Goal: Task Accomplishment & Management: Use online tool/utility

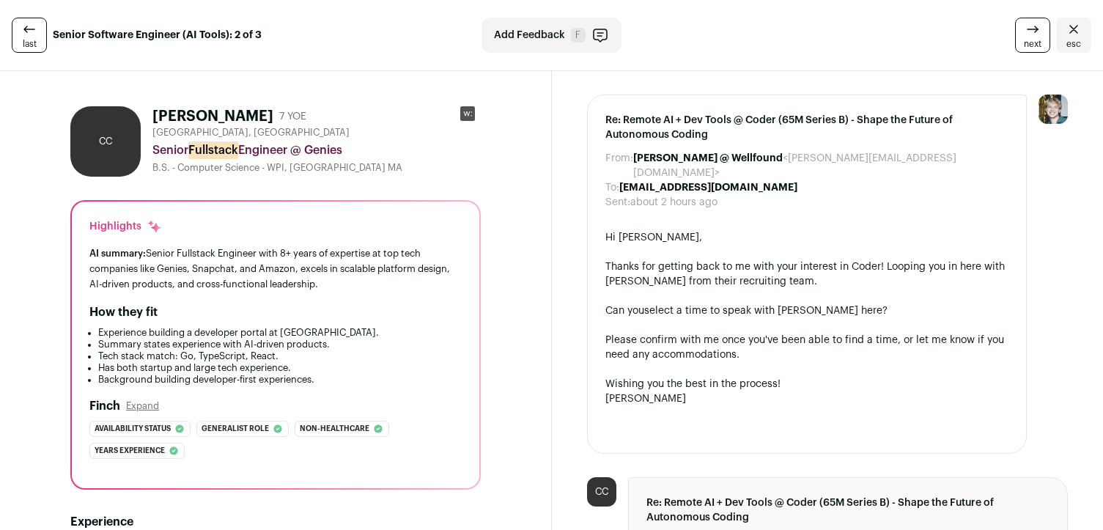
click at [470, 116] on rect at bounding box center [467, 113] width 15 height 15
click at [885, 180] on div "To: [EMAIL_ADDRESS][DOMAIN_NAME]" at bounding box center [807, 187] width 404 height 15
click at [217, 117] on h1 "[PERSON_NAME]" at bounding box center [212, 116] width 121 height 21
click at [470, 120] on rect at bounding box center [467, 113] width 15 height 15
click at [459, 152] on div "Senior Fullstack Engineer @ Genies" at bounding box center [316, 150] width 328 height 18
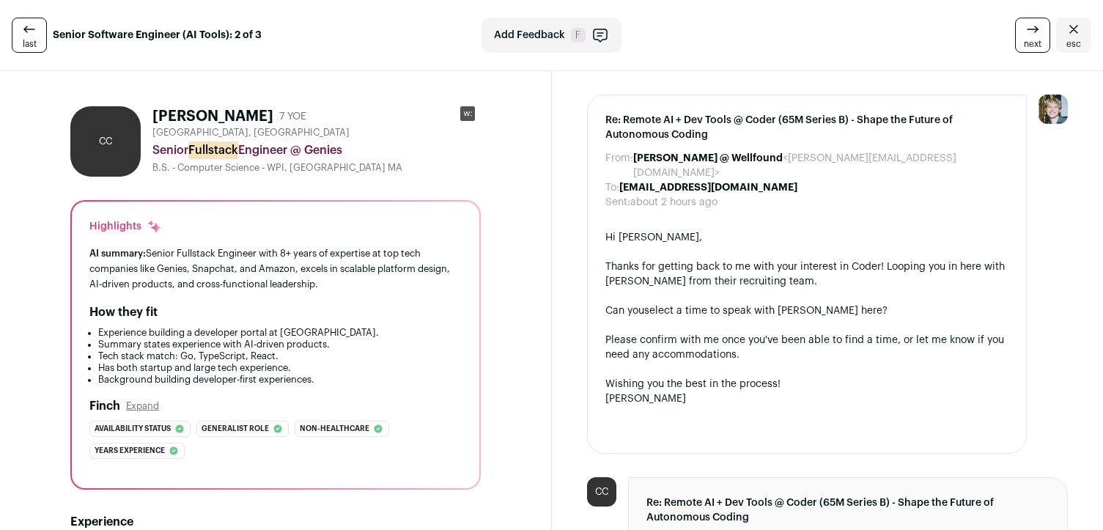
click at [207, 118] on h1 "[PERSON_NAME]" at bounding box center [212, 116] width 121 height 21
click at [210, 117] on h1 "[PERSON_NAME]" at bounding box center [212, 116] width 121 height 21
drag, startPoint x: 210, startPoint y: 117, endPoint x: 174, endPoint y: 117, distance: 35.2
click at [174, 117] on h1 "[PERSON_NAME]" at bounding box center [212, 116] width 121 height 21
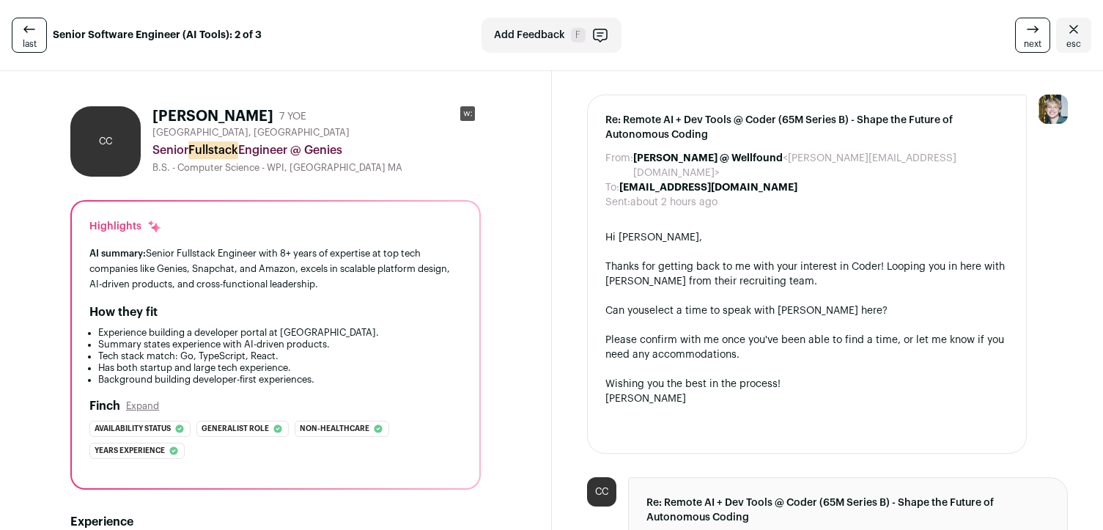
drag, startPoint x: 174, startPoint y: 117, endPoint x: 232, endPoint y: 117, distance: 57.2
click at [232, 117] on h1 "[PERSON_NAME]" at bounding box center [212, 116] width 121 height 21
click at [107, 150] on div "CC" at bounding box center [105, 141] width 70 height 70
click at [467, 114] on icon at bounding box center [467, 113] width 8 height 4
click at [14, 52] on div "last Senior Software Engineer (AI Tools): 2 of 3" at bounding box center [188, 35] width 352 height 35
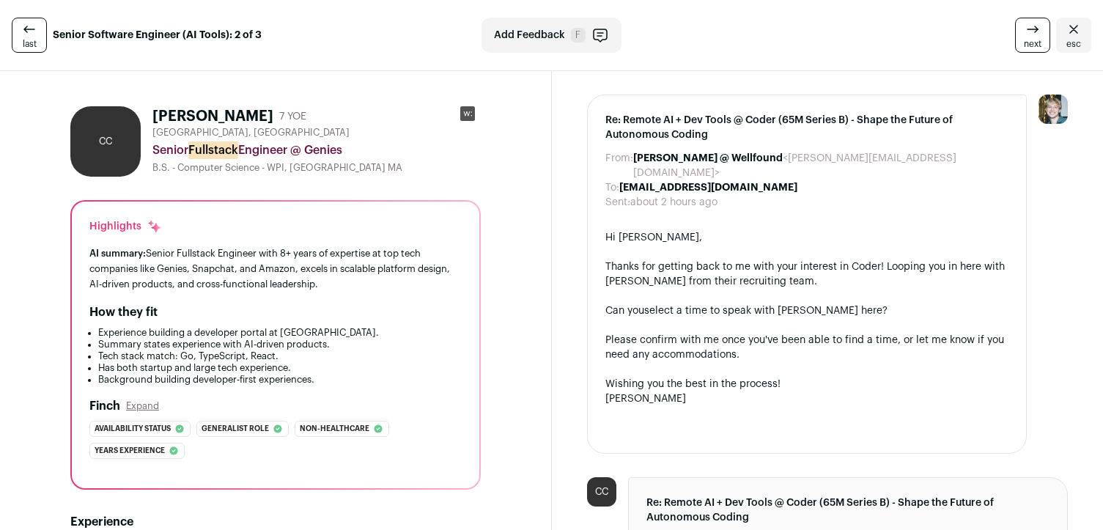
click at [29, 43] on span "last" at bounding box center [30, 44] width 14 height 12
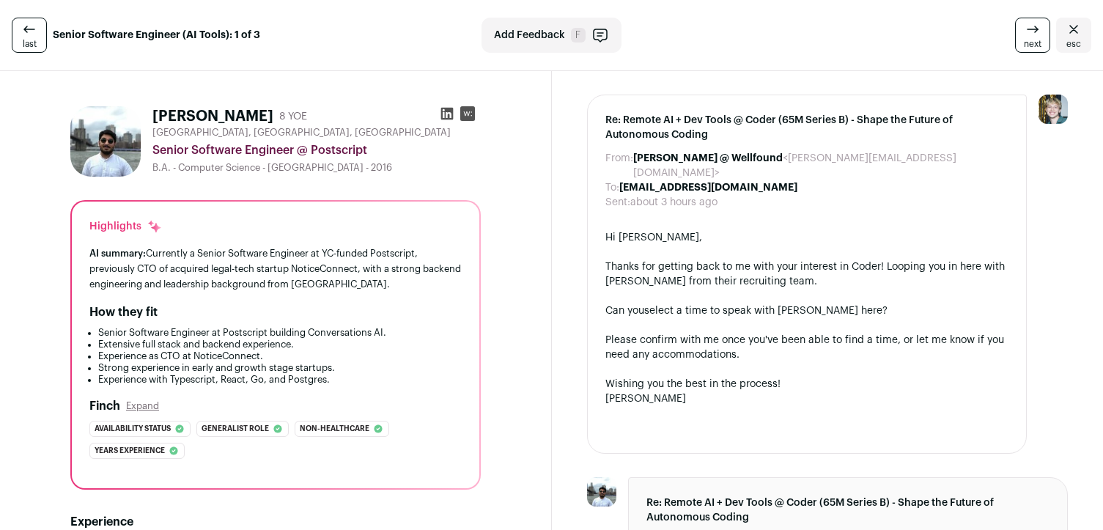
click at [1028, 43] on span "next" at bounding box center [1033, 44] width 18 height 12
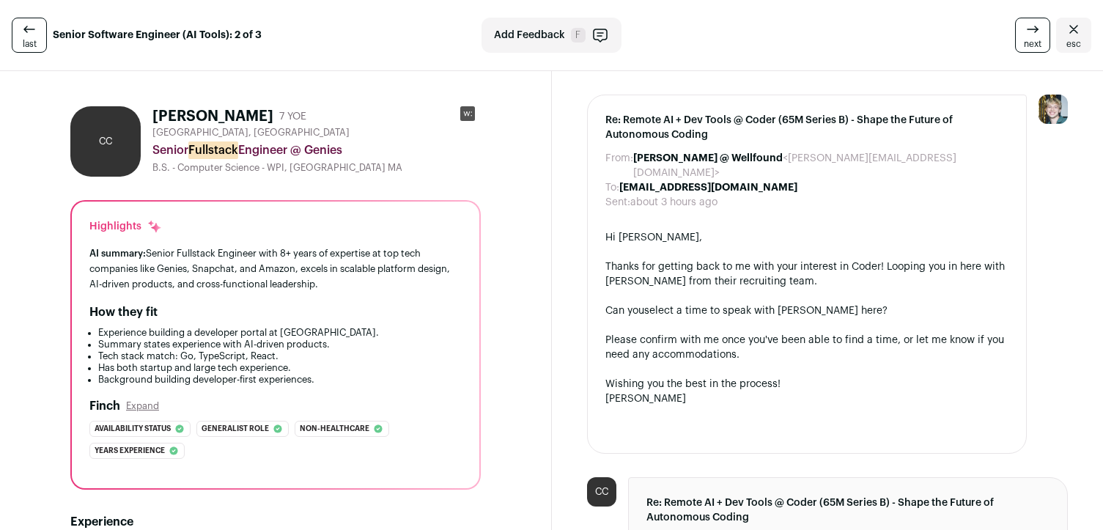
click at [1028, 43] on span "next" at bounding box center [1033, 44] width 18 height 12
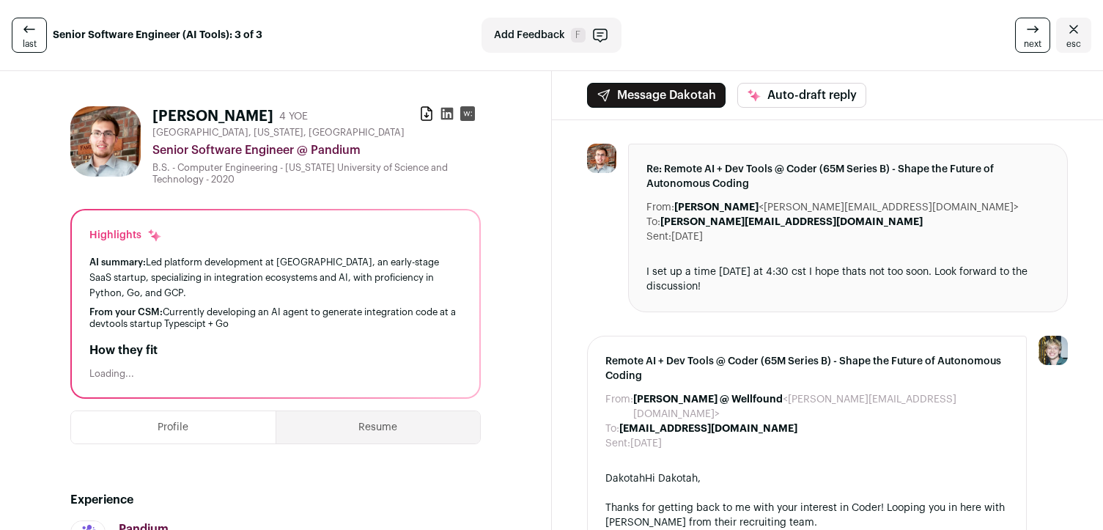
click at [32, 41] on span "last" at bounding box center [30, 44] width 14 height 12
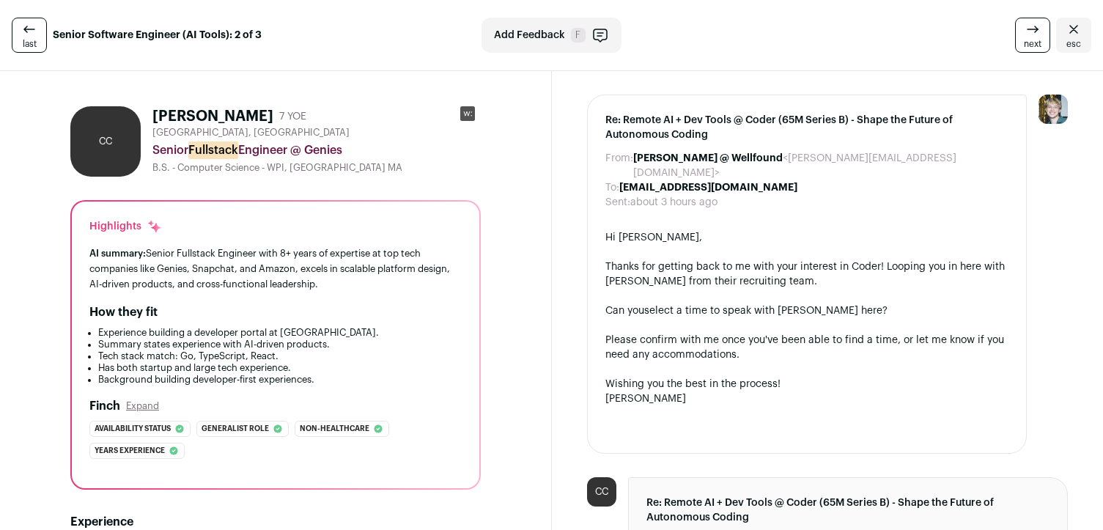
click at [32, 41] on span "last" at bounding box center [30, 44] width 14 height 12
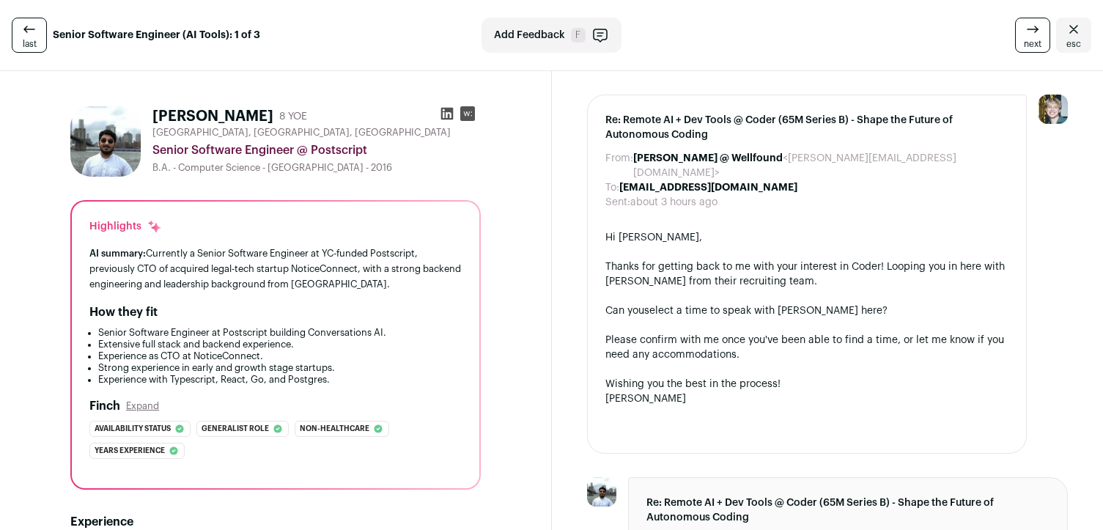
click at [446, 114] on icon at bounding box center [447, 113] width 15 height 15
click at [1022, 34] on link "next" at bounding box center [1032, 35] width 35 height 35
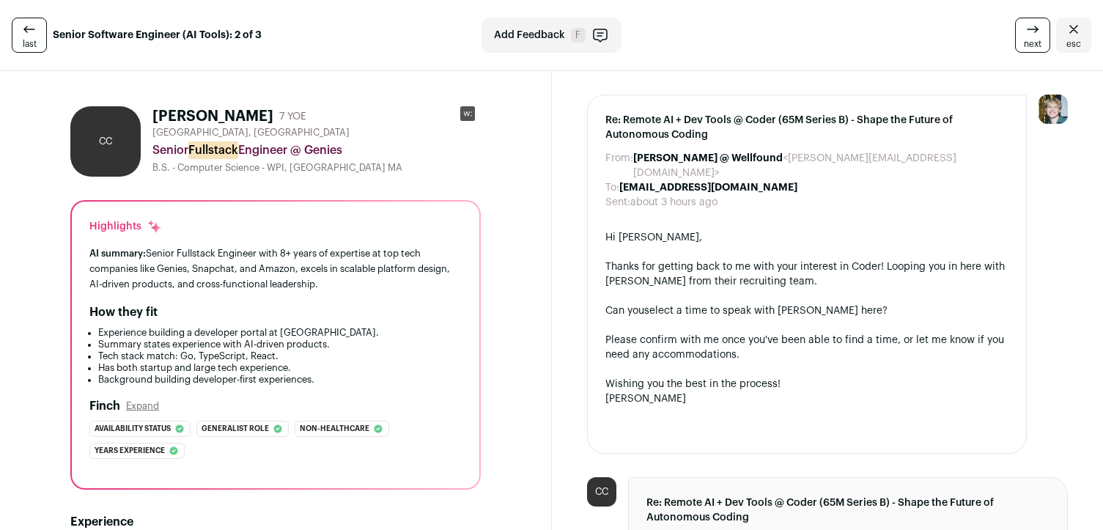
click at [468, 119] on rect at bounding box center [467, 113] width 15 height 15
